Goal: Check status: Check status

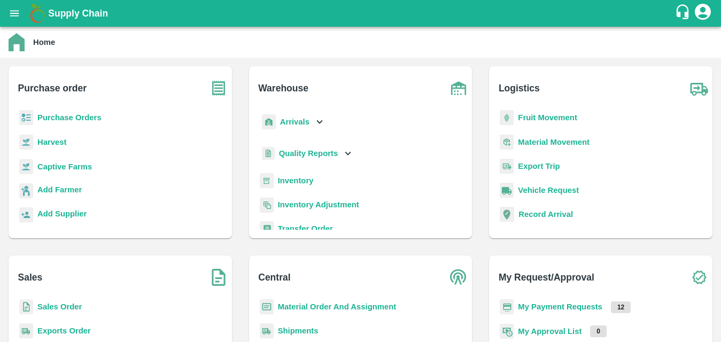
click at [90, 118] on b "Purchase Orders" at bounding box center [69, 117] width 64 height 9
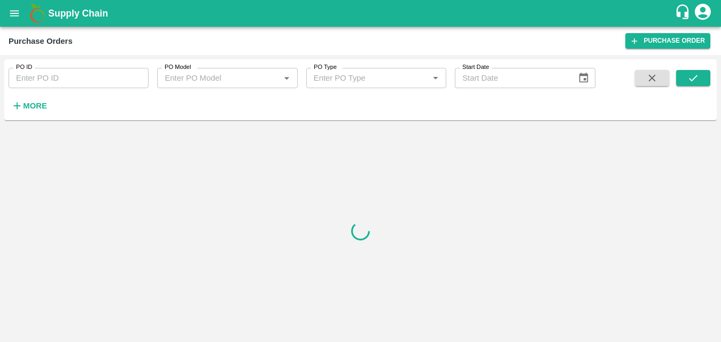
click at [97, 74] on input "PO ID" at bounding box center [79, 78] width 140 height 20
paste input "99580"
click at [688, 82] on icon "submit" at bounding box center [694, 78] width 12 height 12
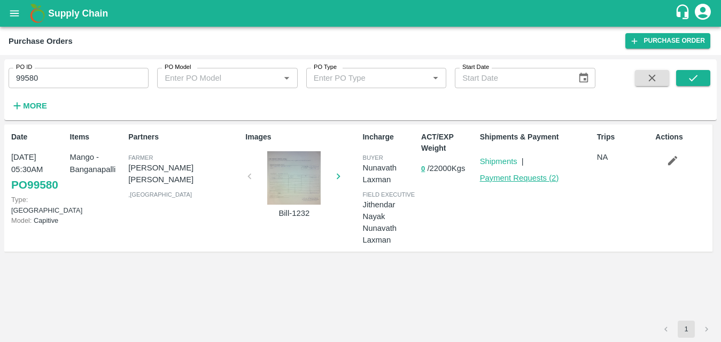
click at [489, 181] on link "Payment Requests ( 2 )" at bounding box center [519, 178] width 79 height 9
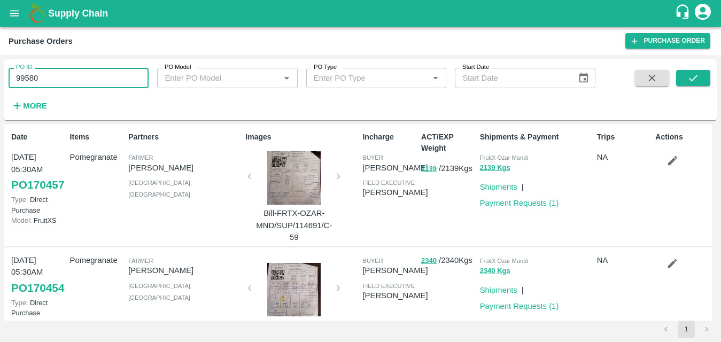
drag, startPoint x: 75, startPoint y: 81, endPoint x: -7, endPoint y: 81, distance: 82.9
click at [0, 81] on html "Supply Chain Purchase Orders Purchase Order PO ID 99580 PO ID PO Model PO Model…" at bounding box center [360, 171] width 721 height 342
type input "99580"
paste input "text"
type input "101066"
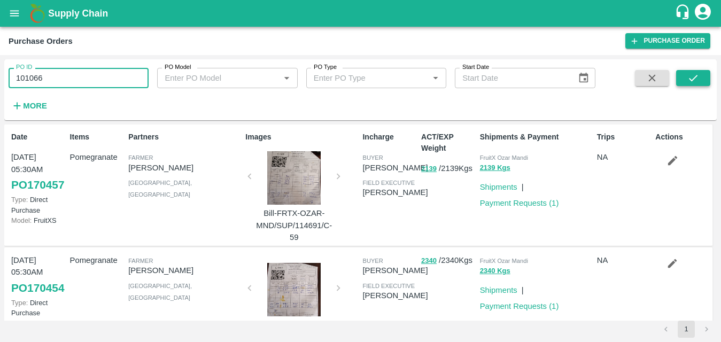
click at [697, 80] on icon "submit" at bounding box center [694, 78] width 12 height 12
